Goal: Task Accomplishment & Management: Manage account settings

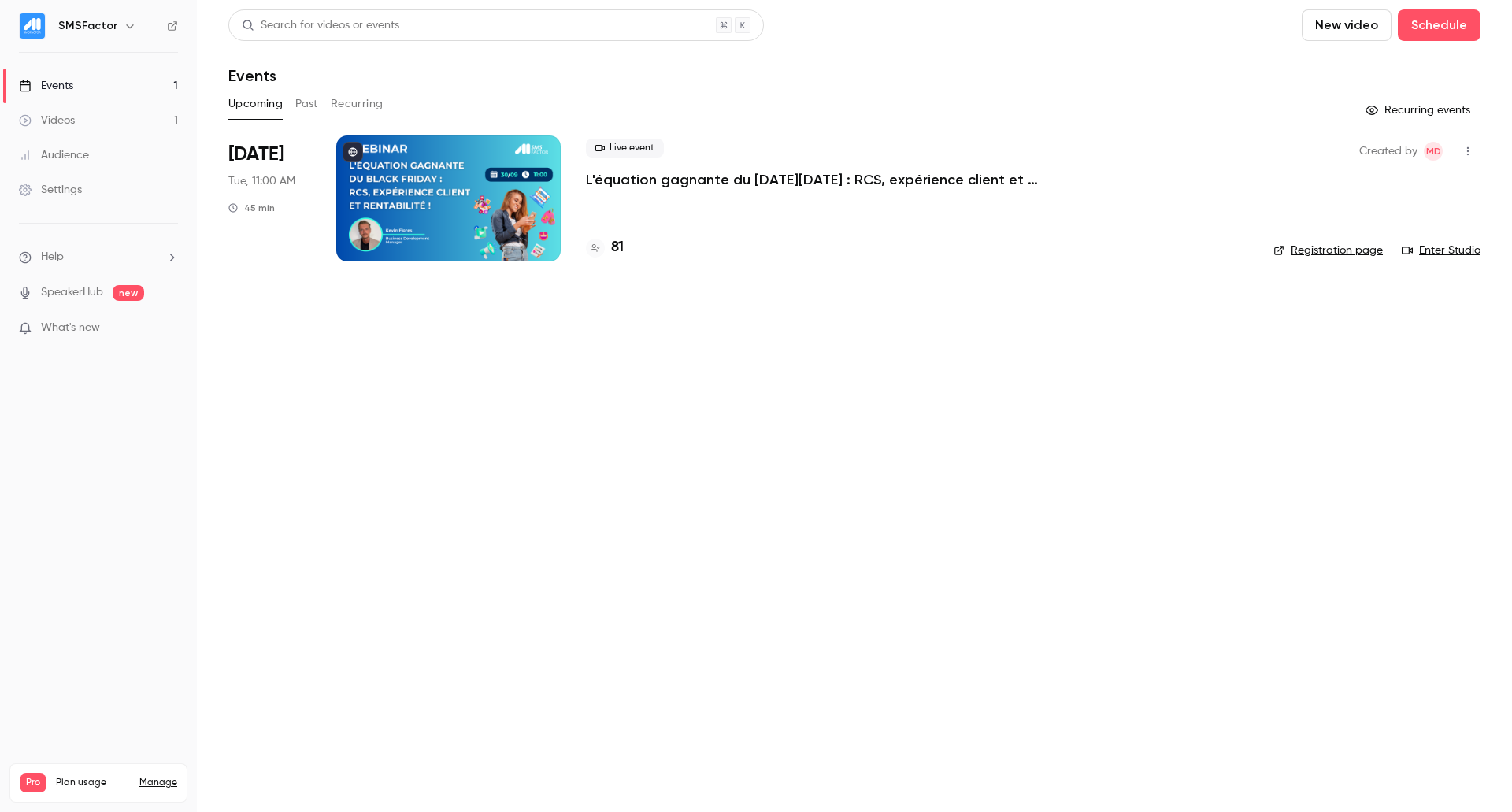
click at [696, 175] on p "L'équation gagnante du [DATE][DATE] : RCS, expérience client et rentabilité !" at bounding box center [822, 179] width 472 height 19
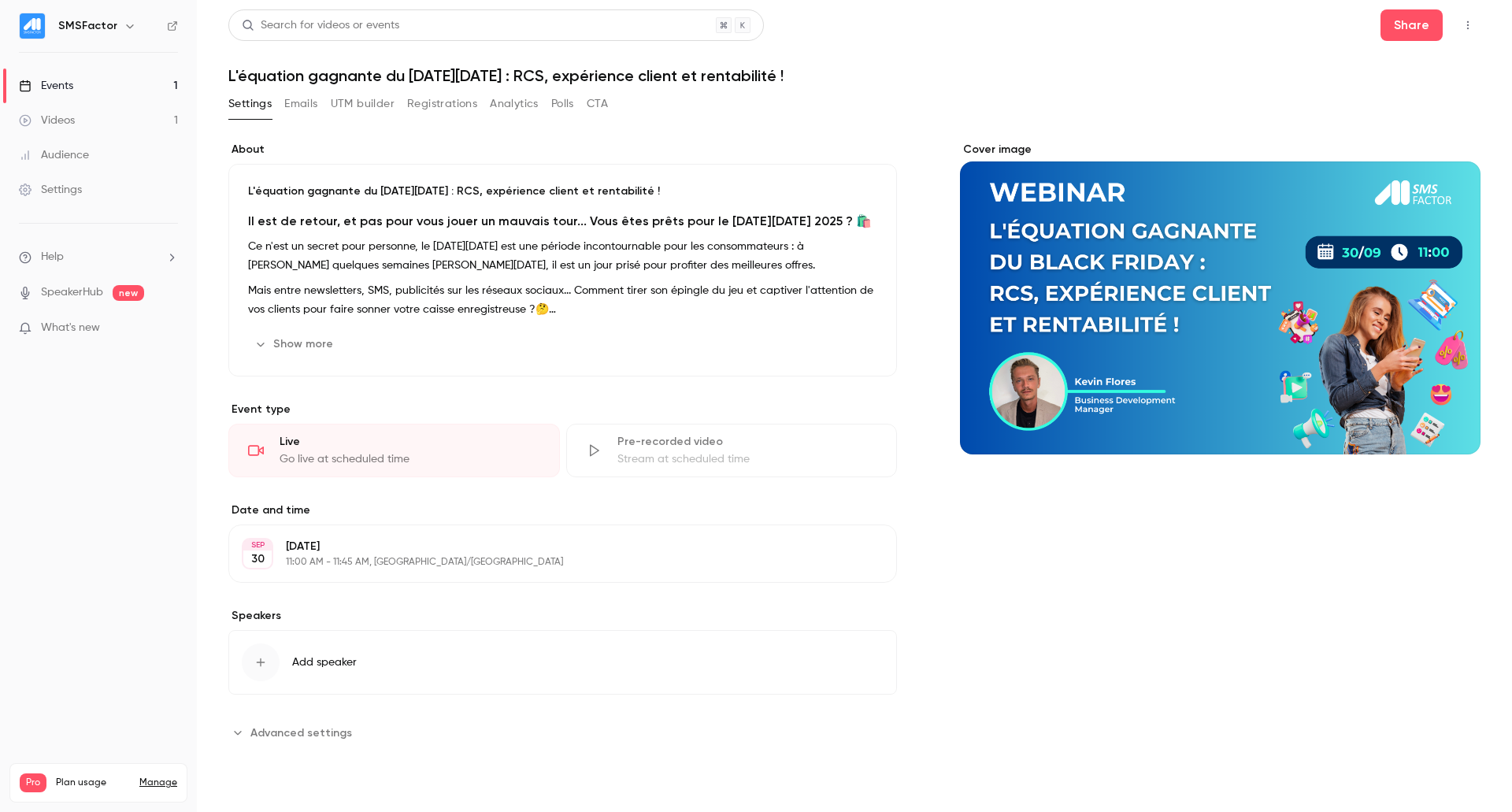
click at [289, 735] on span "Advanced settings" at bounding box center [301, 732] width 102 height 17
click at [1455, 30] on button "button" at bounding box center [1467, 25] width 25 height 25
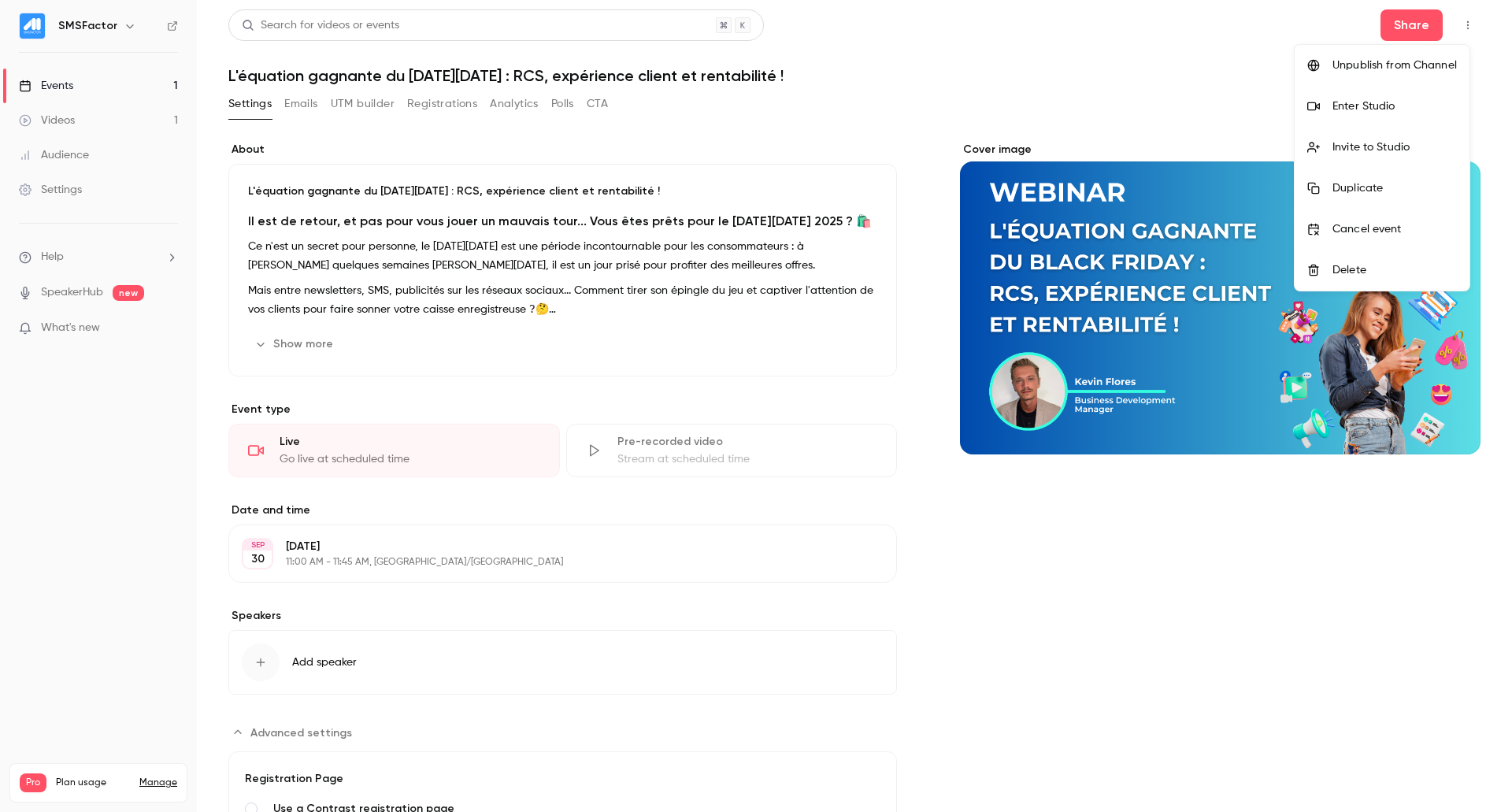
click at [1232, 727] on div at bounding box center [756, 406] width 1512 height 812
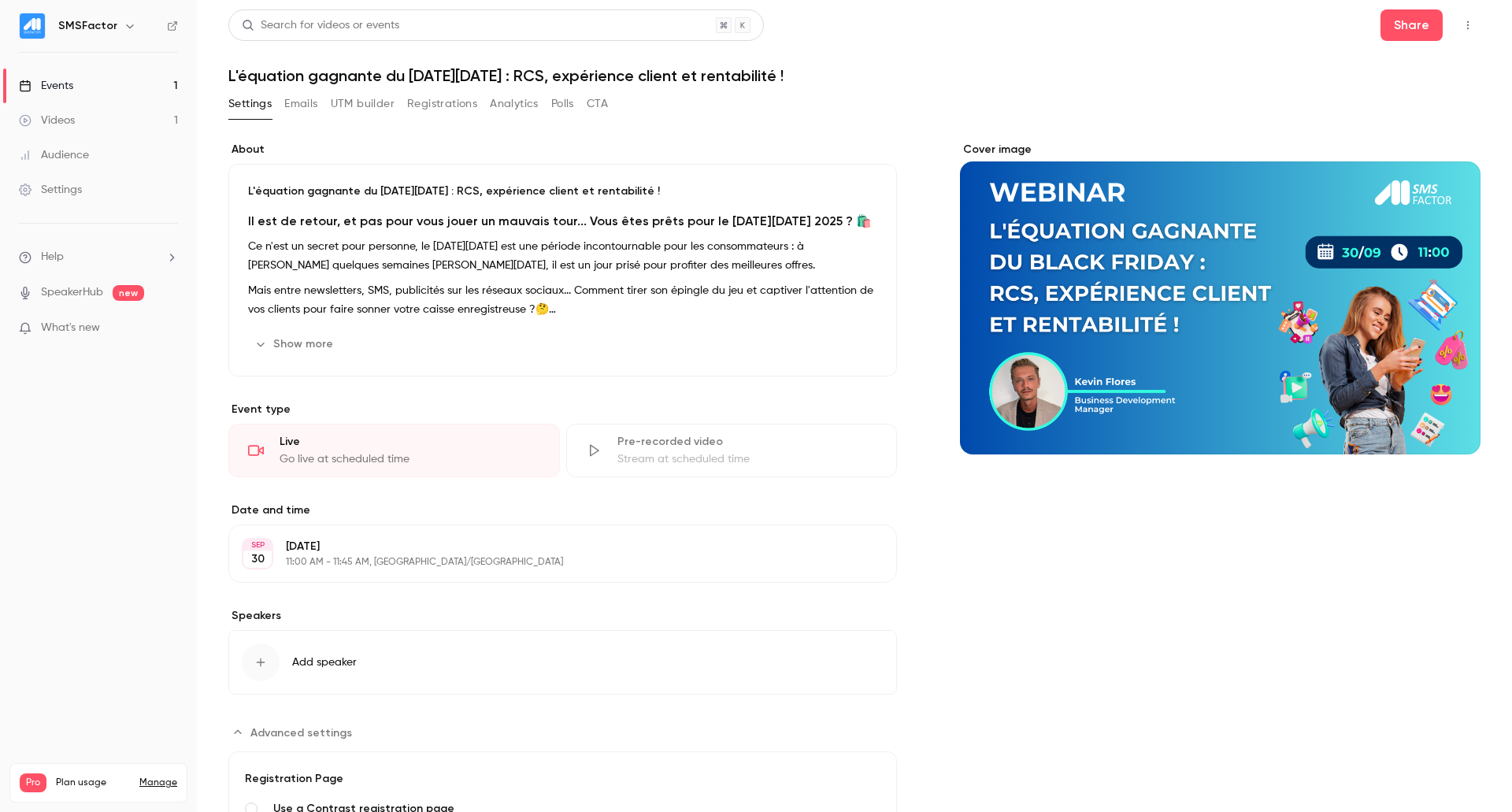
click at [519, 107] on button "Analytics" at bounding box center [514, 104] width 49 height 25
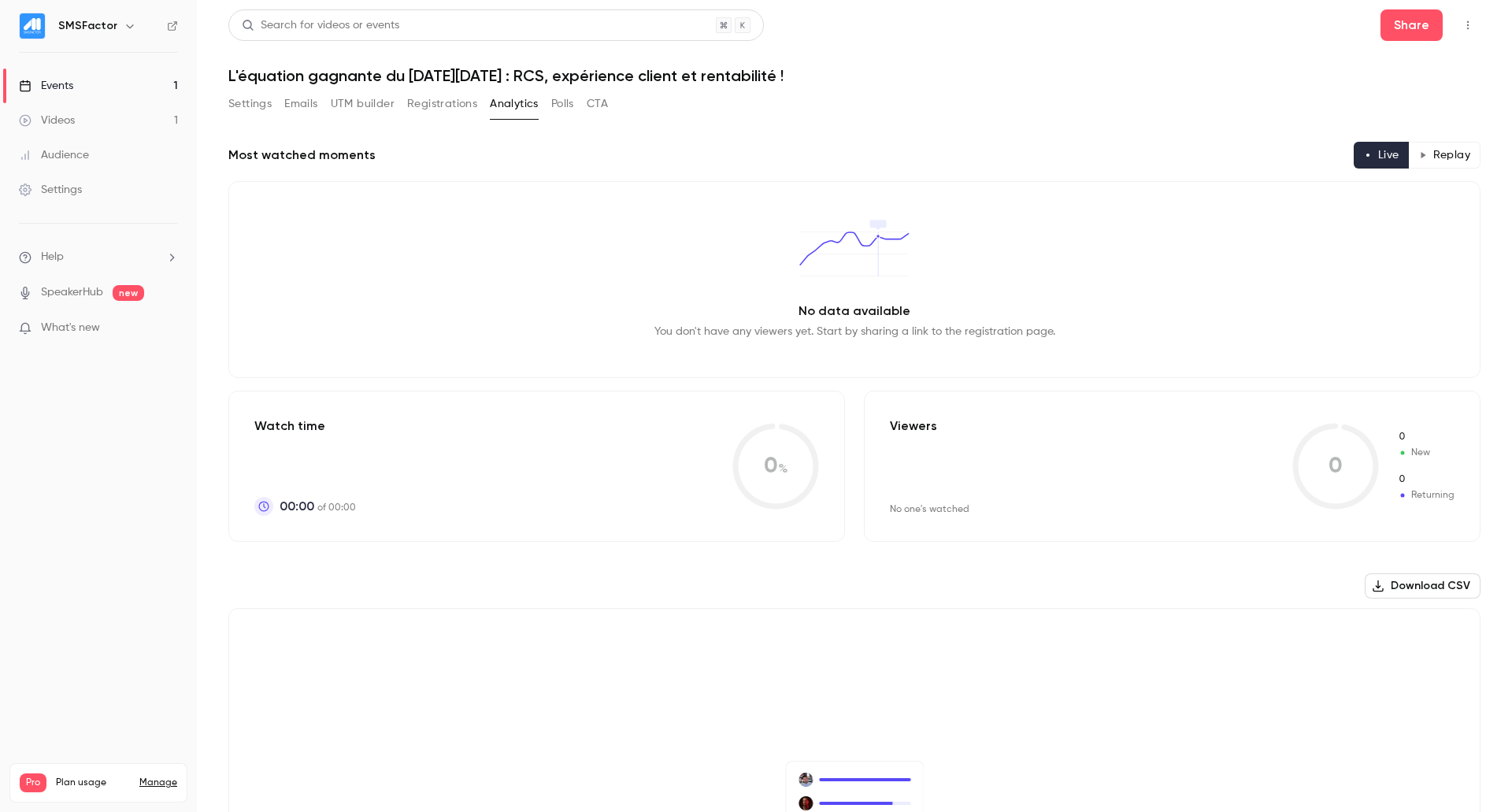
click at [568, 103] on button "Polls" at bounding box center [563, 104] width 23 height 25
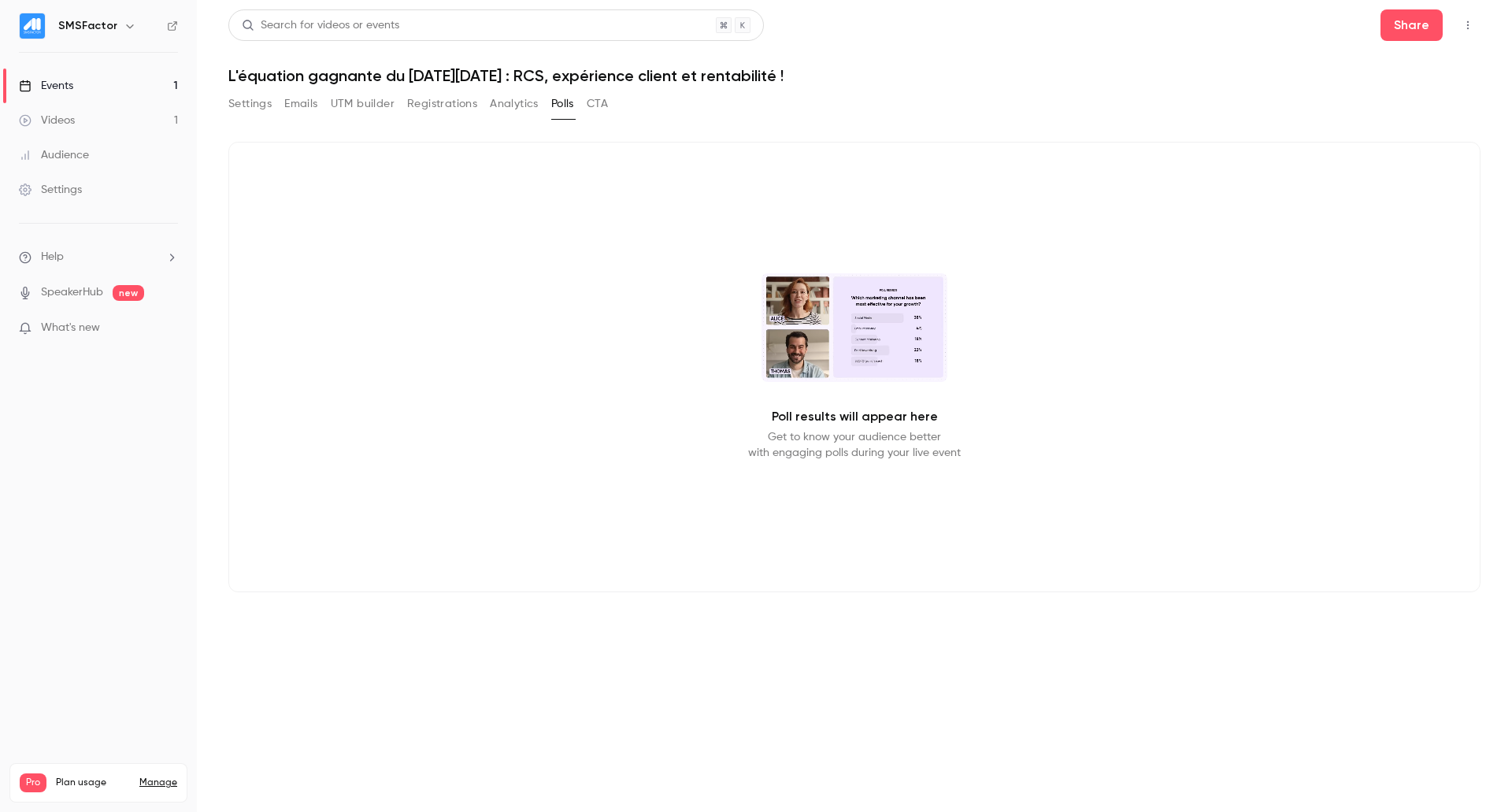
click at [383, 105] on button "UTM builder" at bounding box center [362, 104] width 64 height 25
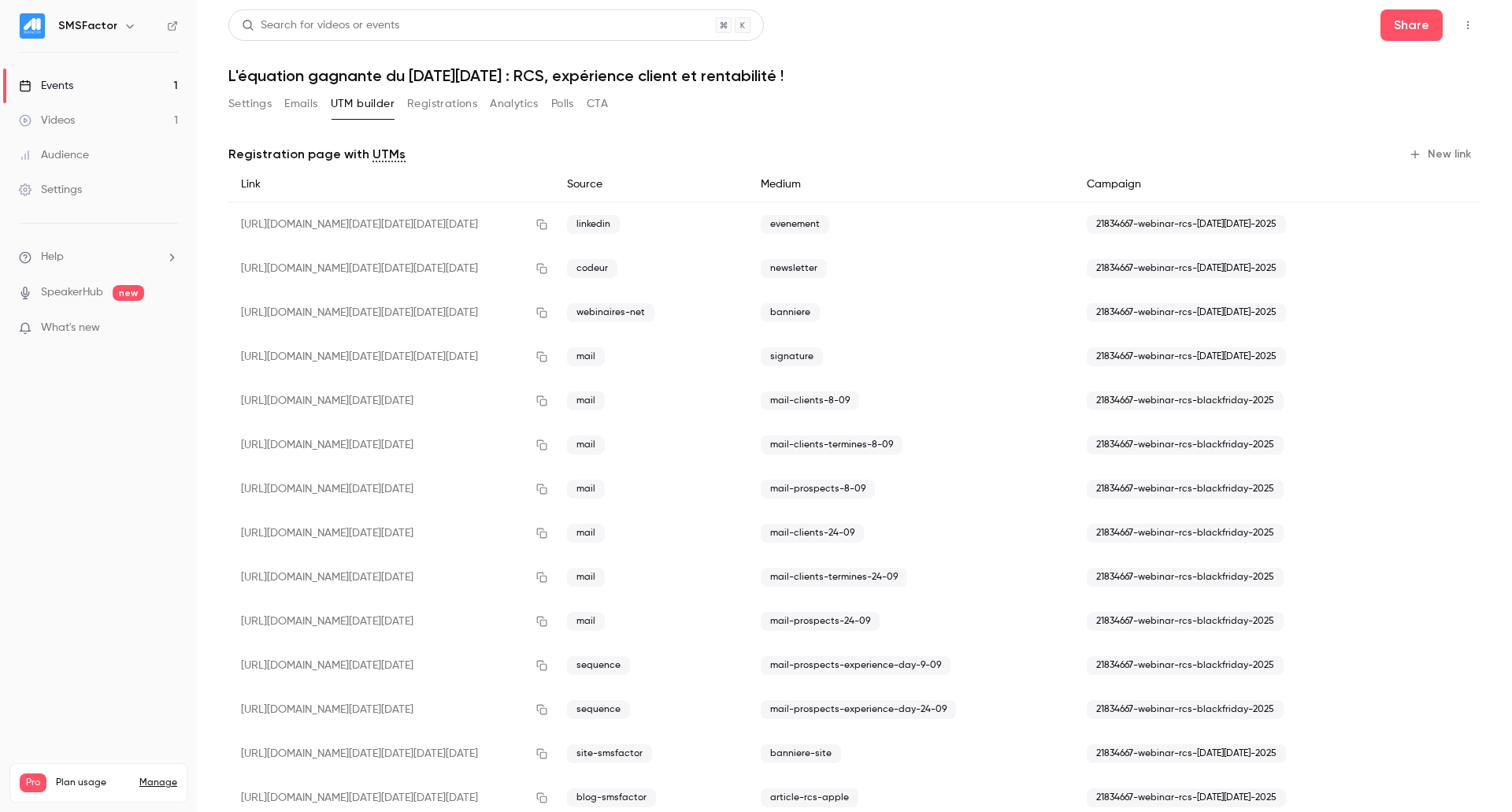
click at [310, 101] on button "Emails" at bounding box center [300, 104] width 33 height 25
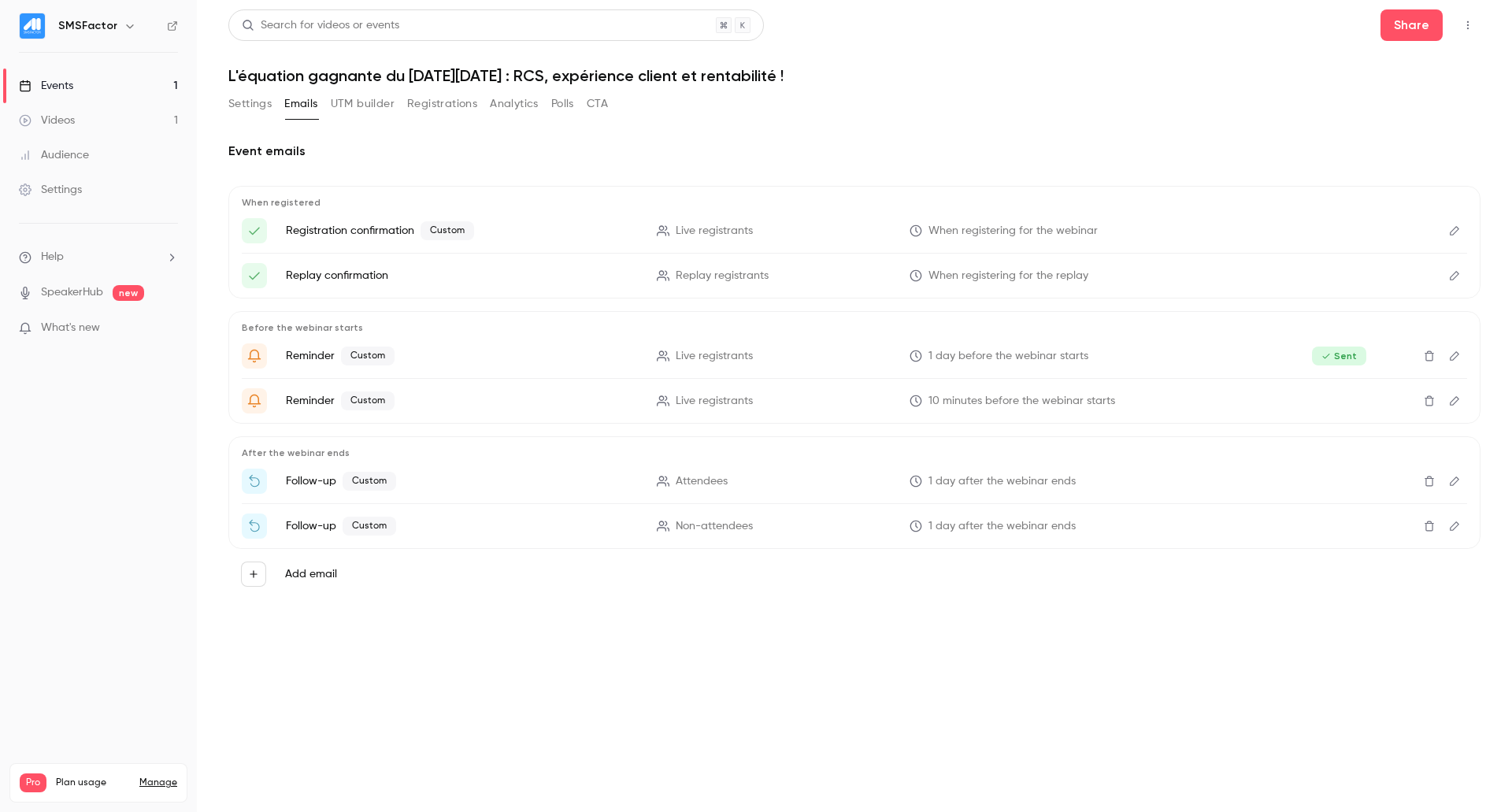
click at [262, 108] on button "Settings" at bounding box center [249, 104] width 44 height 25
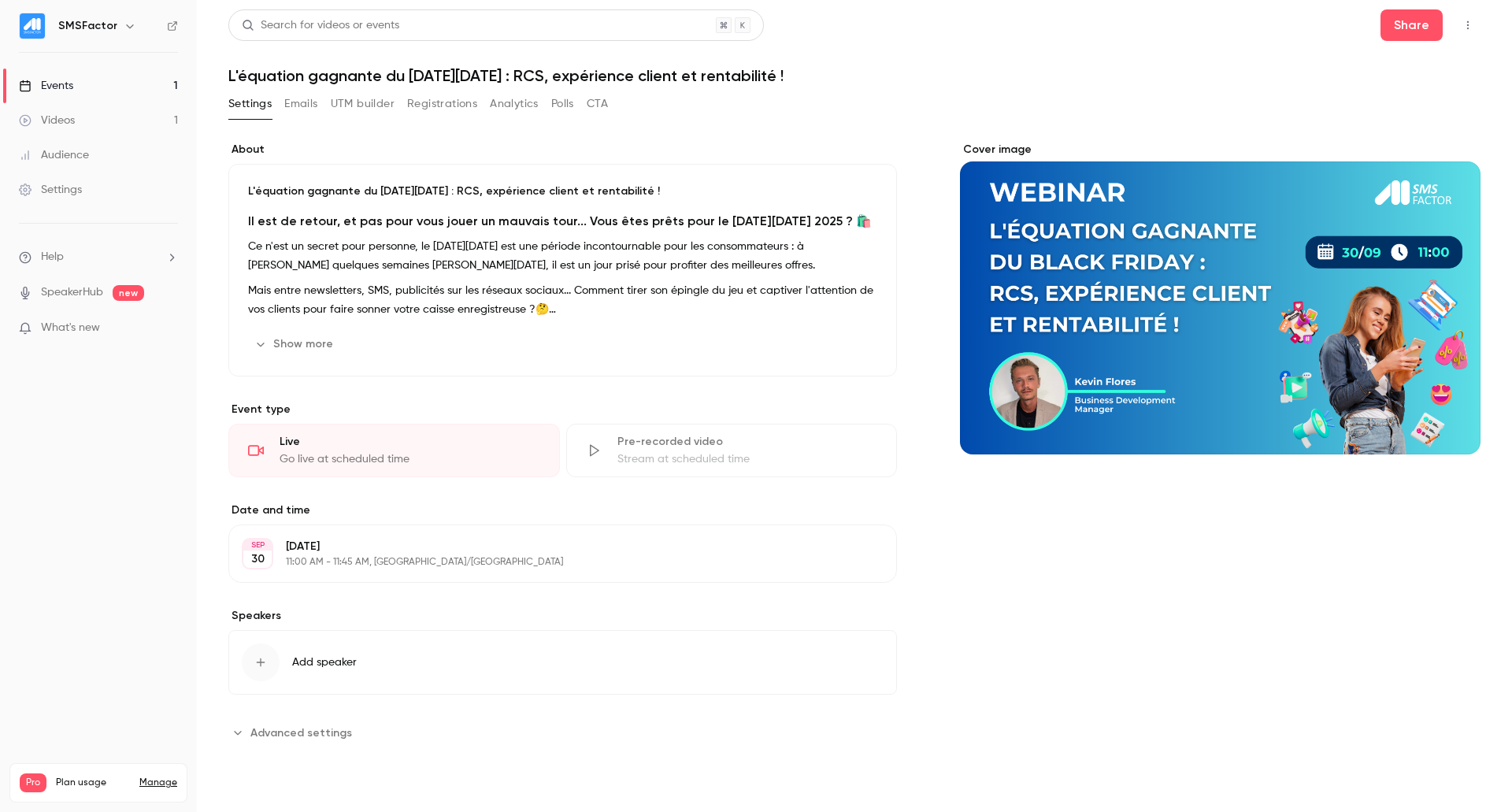
click at [303, 104] on button "Emails" at bounding box center [300, 104] width 33 height 25
